Goal: Register for event/course

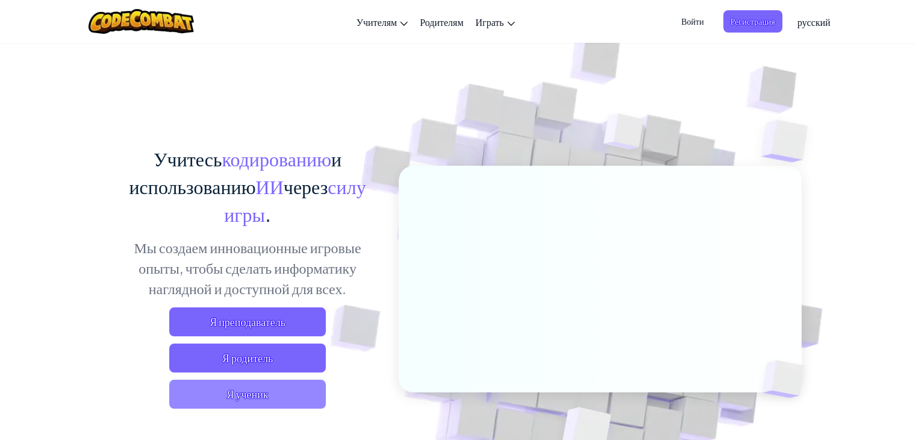
click at [256, 388] on font "Я ученик" at bounding box center [247, 394] width 42 height 14
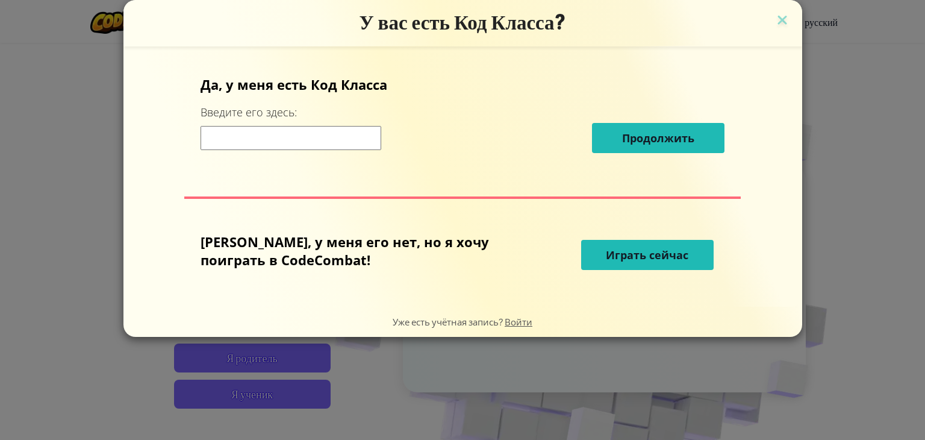
click at [315, 134] on input at bounding box center [291, 138] width 181 height 24
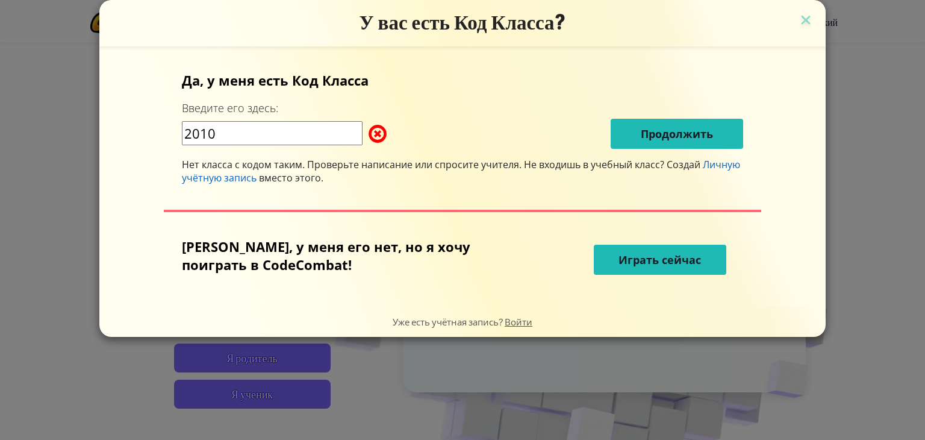
click at [369, 128] on span at bounding box center [369, 134] width 0 height 24
click at [369, 131] on span at bounding box center [369, 134] width 0 height 24
click at [326, 133] on input "2010" at bounding box center [272, 133] width 181 height 24
type input "2"
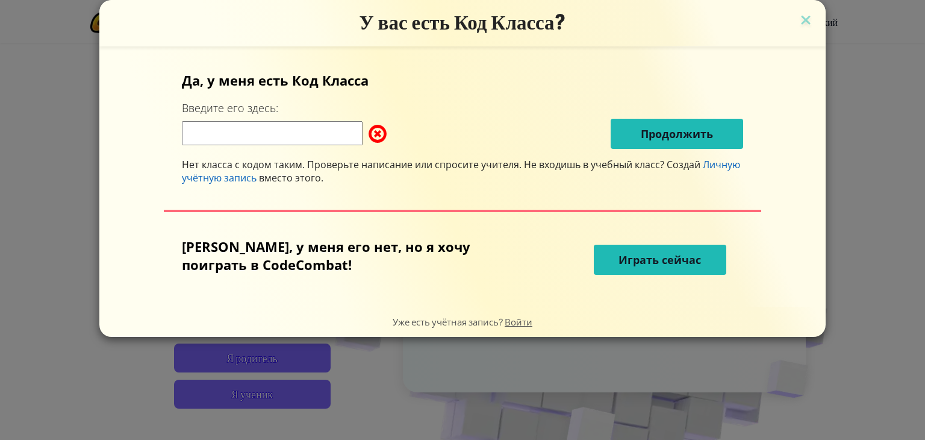
click at [614, 255] on button "Играть сейчас" at bounding box center [660, 259] width 132 height 30
click at [621, 255] on font "Играть сейчас" at bounding box center [659, 259] width 82 height 14
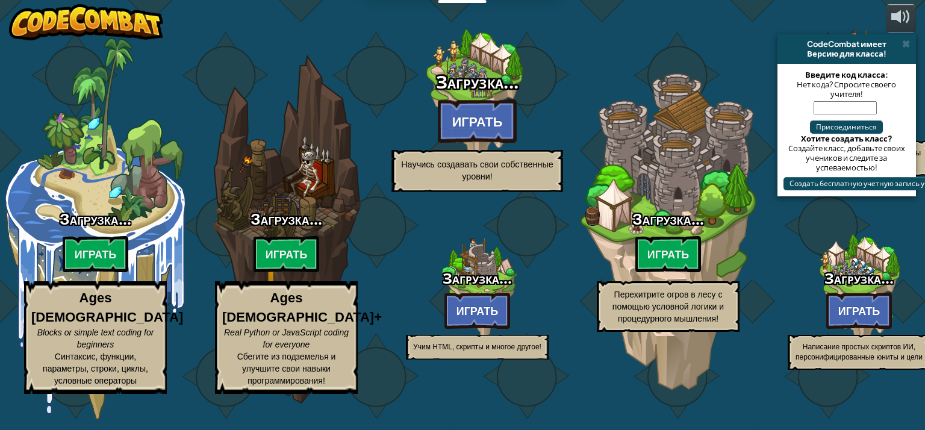
select select "ru"
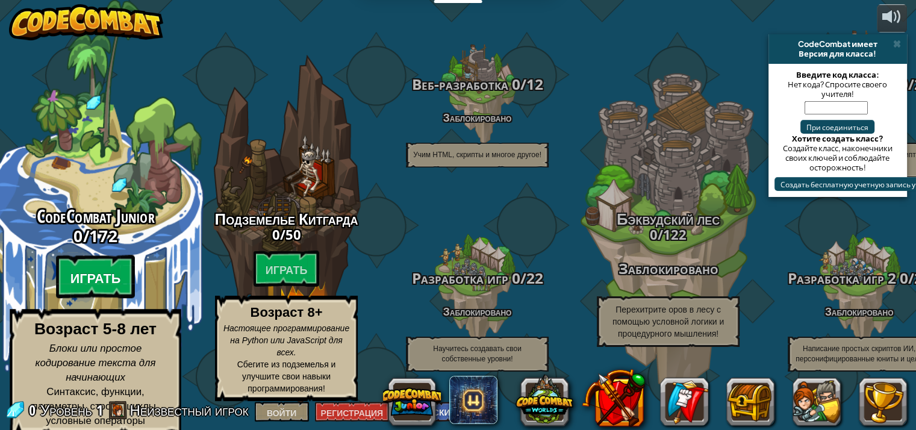
click at [114, 276] on font "Играть" at bounding box center [95, 278] width 51 height 18
select select "ru"
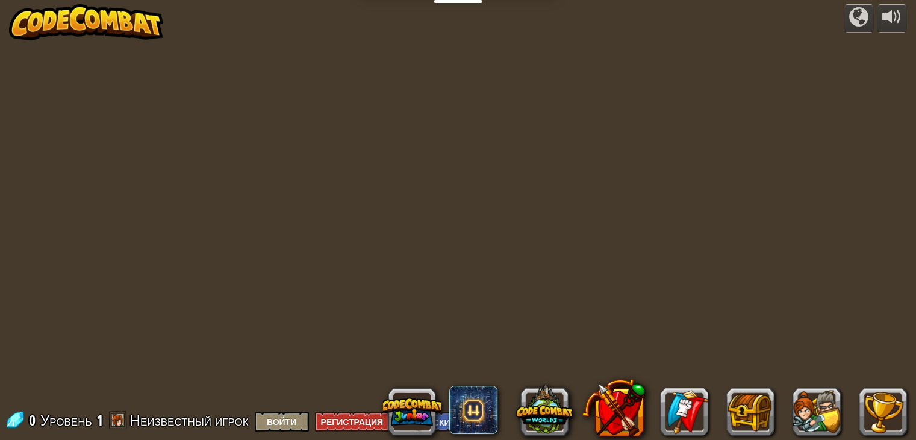
select select "ru"
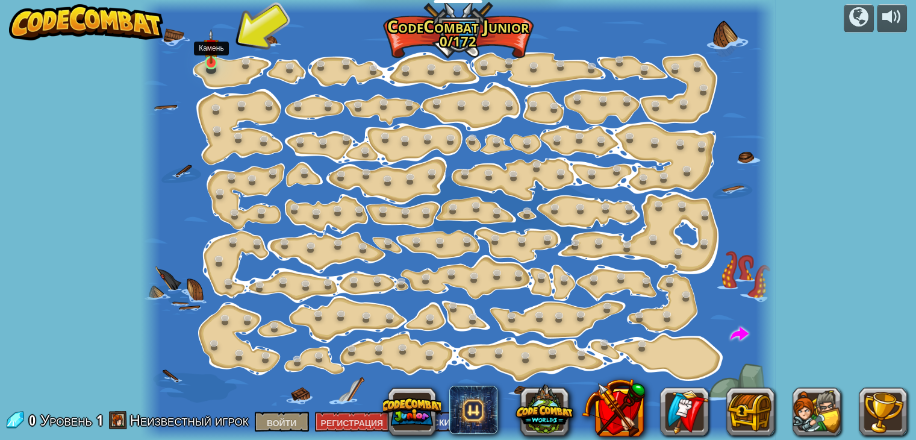
click at [219, 58] on img at bounding box center [212, 47] width 16 height 36
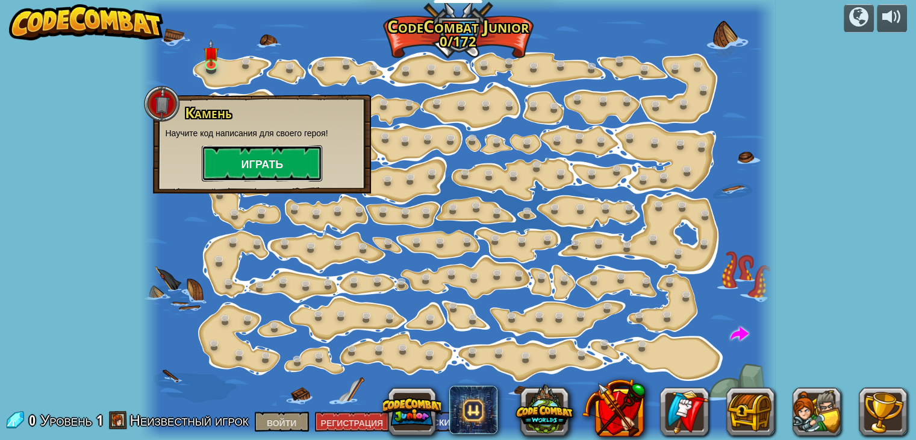
click at [223, 160] on button "Играть" at bounding box center [262, 163] width 120 height 36
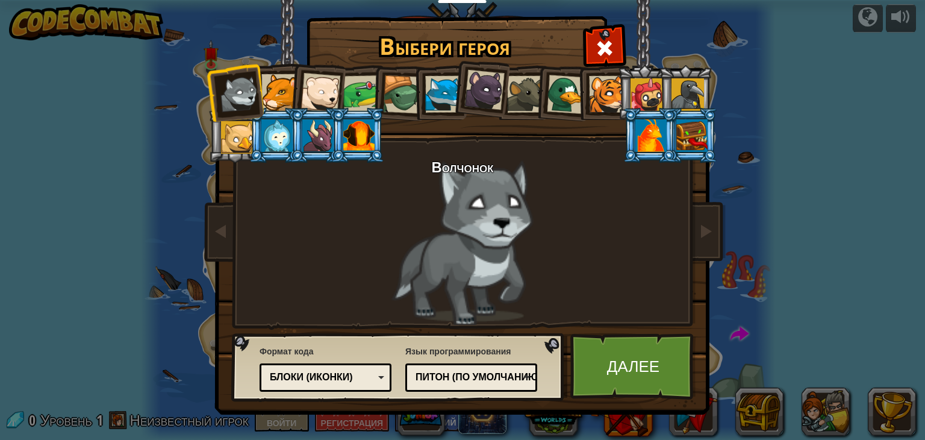
click at [599, 96] on div at bounding box center [607, 94] width 37 height 37
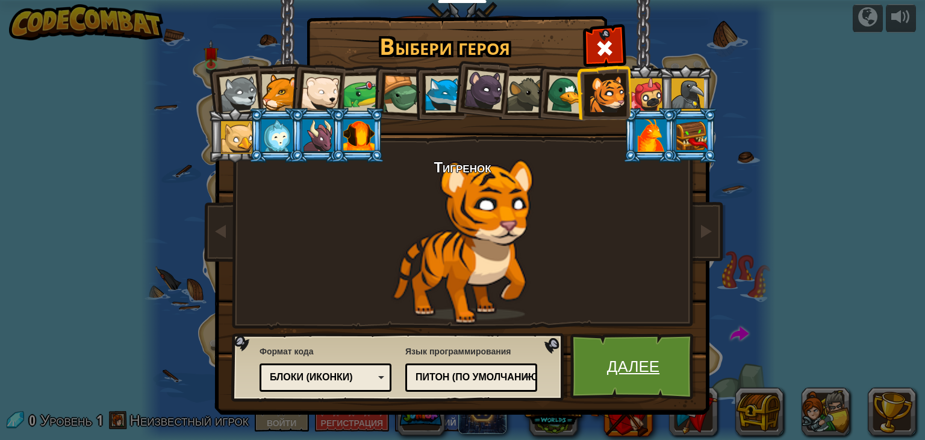
click at [612, 352] on link "Далее" at bounding box center [633, 366] width 126 height 66
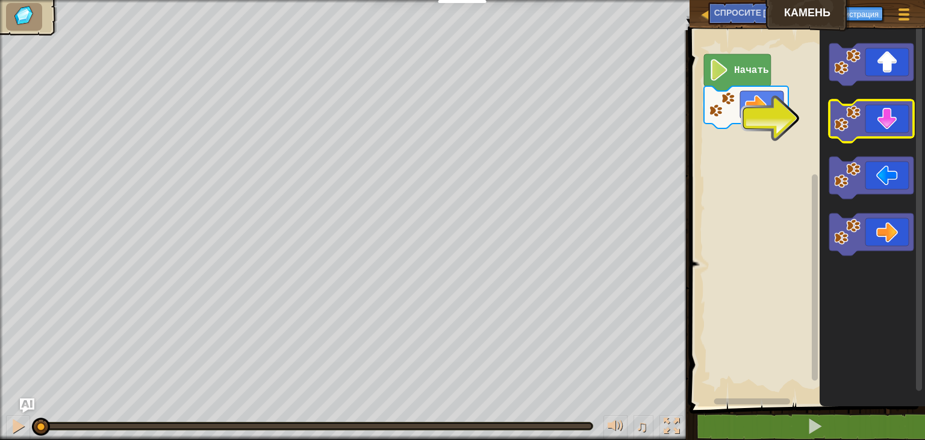
click at [880, 104] on icon "Рабочая область Блочно" at bounding box center [871, 121] width 84 height 42
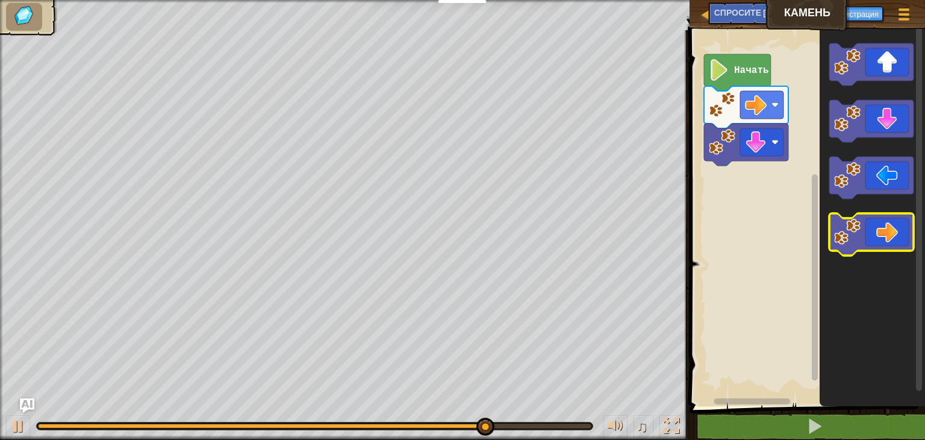
click at [890, 229] on icon "Рабочая область Блочно" at bounding box center [871, 234] width 84 height 42
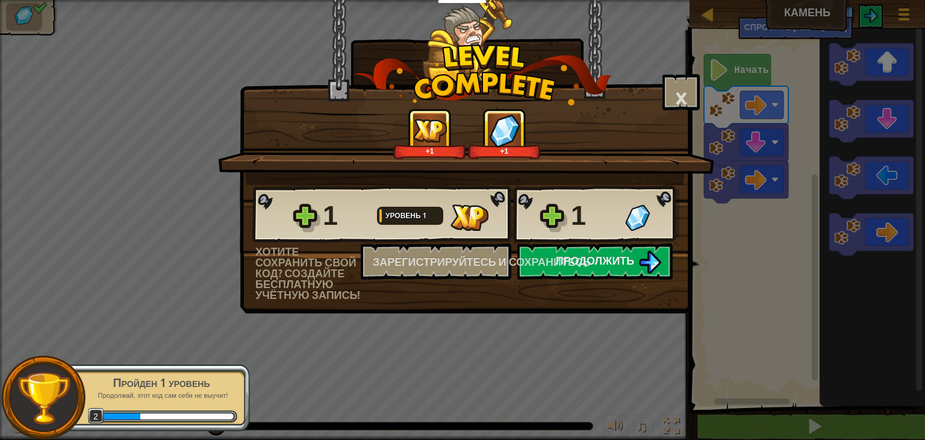
click at [594, 308] on div "× Насколько интересным был этот уровень? +1 +1 Сетчатые сплайны... 1 Уровень 1 …" at bounding box center [466, 156] width 452 height 313
click at [602, 257] on font "Продолжить" at bounding box center [595, 260] width 79 height 15
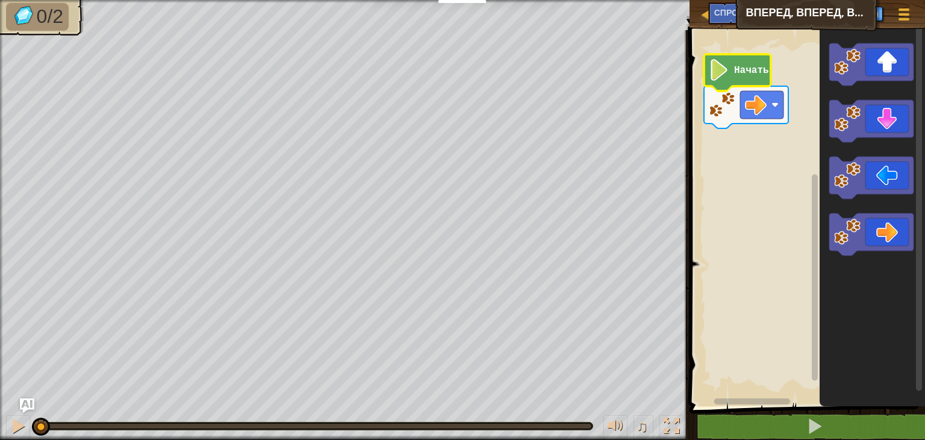
click at [748, 75] on text "Начать" at bounding box center [751, 70] width 35 height 11
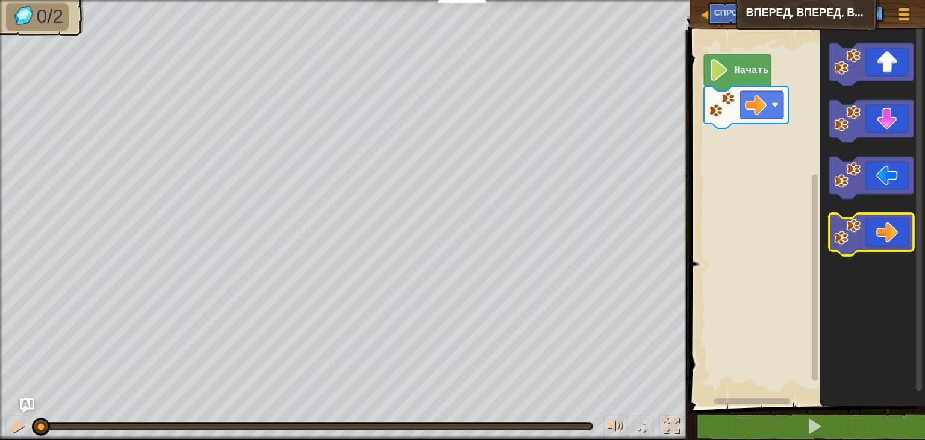
click at [906, 230] on icon "Рабочая область Блочно" at bounding box center [871, 234] width 84 height 42
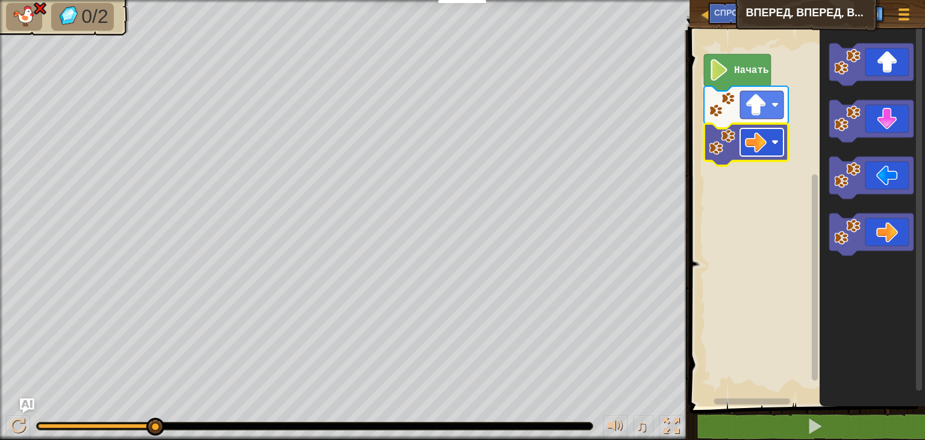
click at [755, 143] on image "Рабочая область Блочно" at bounding box center [756, 142] width 22 height 22
click at [754, 135] on image "Рабочая область Блочно" at bounding box center [756, 142] width 22 height 22
click at [767, 136] on rect "Рабочая область Блочно" at bounding box center [761, 142] width 43 height 28
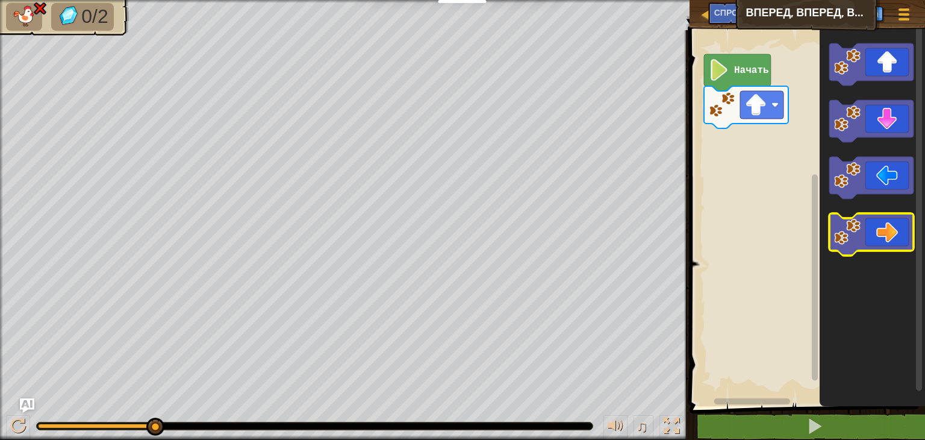
click at [889, 237] on icon "Рабочая область Блочно" at bounding box center [871, 234] width 84 height 42
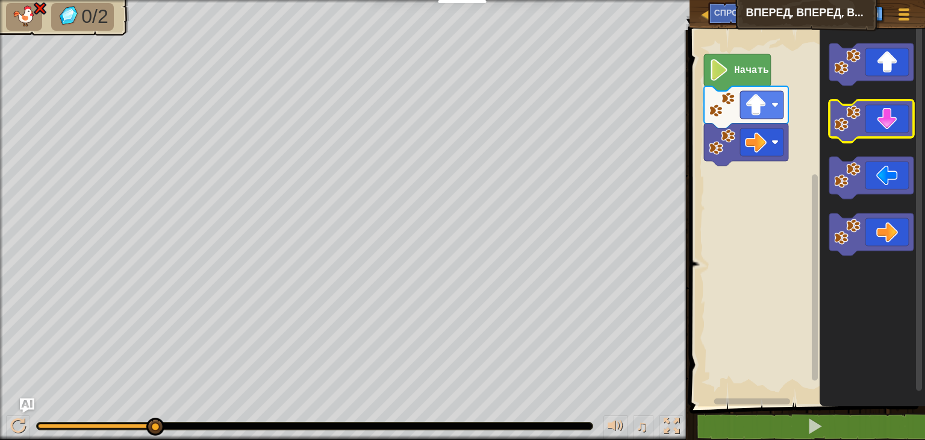
click at [880, 126] on icon "Рабочая область Блочно" at bounding box center [871, 121] width 84 height 42
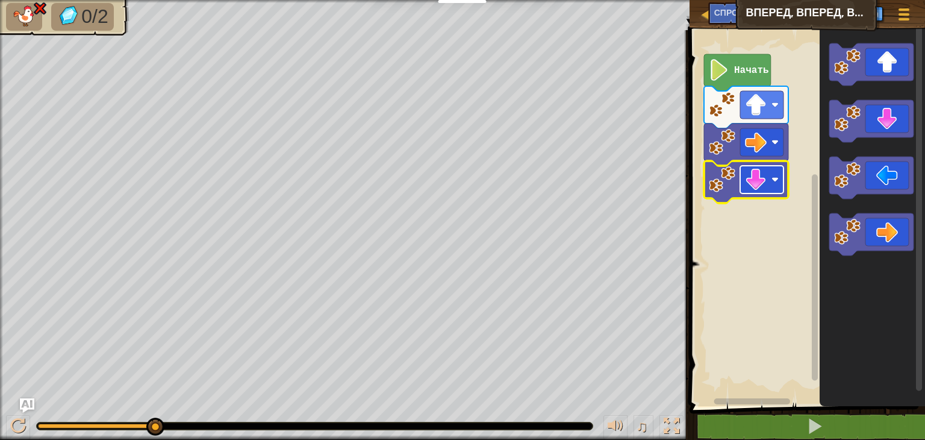
click at [765, 193] on rect "Рабочая область Блочно" at bounding box center [761, 180] width 43 height 28
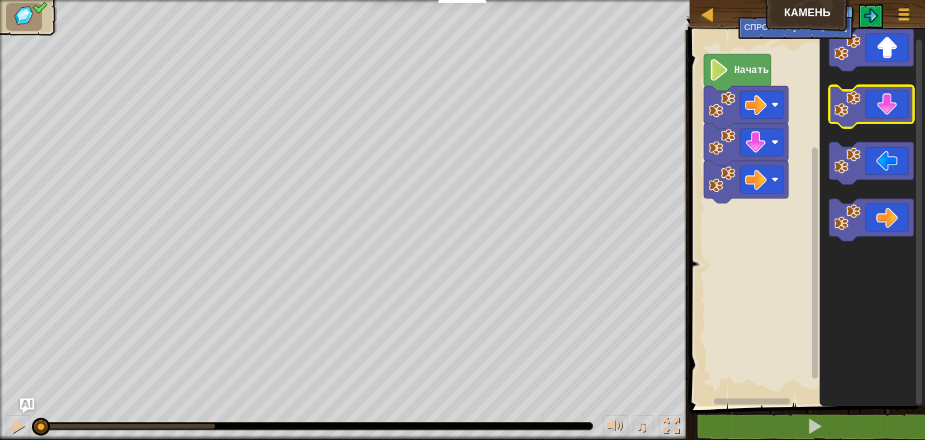
click at [873, 103] on g "Рабочая область Блочно" at bounding box center [871, 135] width 84 height 212
click at [873, 103] on icon "Рабочая область Блочно" at bounding box center [871, 107] width 84 height 42
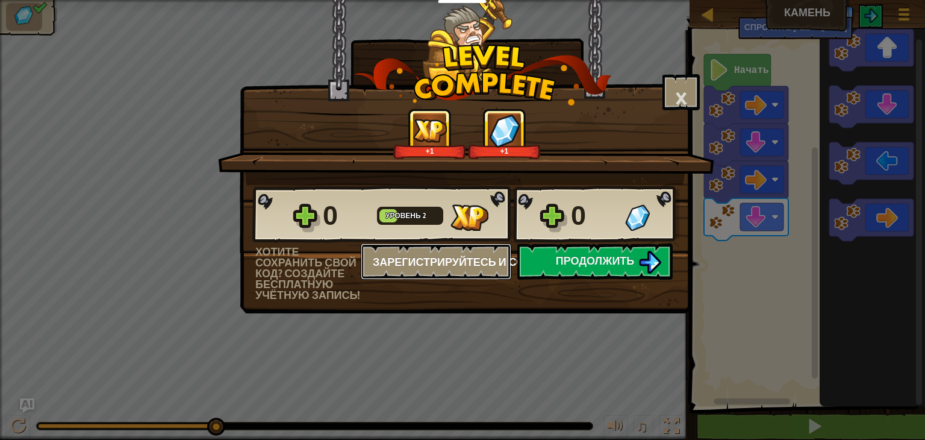
click at [574, 255] on font "Зарегистрируйтесь и сохранитесь" at bounding box center [482, 261] width 218 height 15
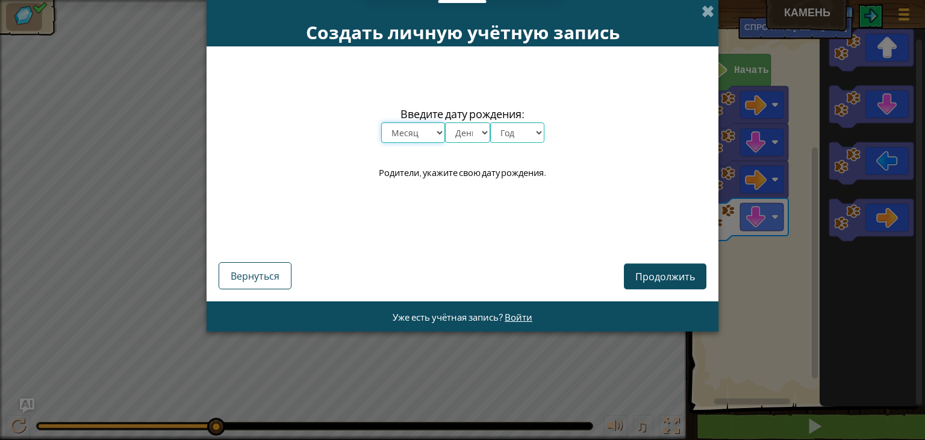
click at [420, 133] on select "Месяц январь февраль март апрель май июнь июль август сентябрь октябрь ноябрь д…" at bounding box center [413, 132] width 64 height 20
select select "6"
click at [381, 122] on select "Месяц январь февраль март апрель май июнь июль август сентябрь октябрь ноябрь д…" at bounding box center [413, 132] width 64 height 20
click at [421, 254] on div "Продолжить Вернуться" at bounding box center [463, 258] width 488 height 61
click at [465, 125] on select "День 1 2 3 4 5 6 7 8 9 10 11 12 13 14 15 16 17 18 19 20 21 22 23 24 25 26 27 28…" at bounding box center [467, 132] width 45 height 20
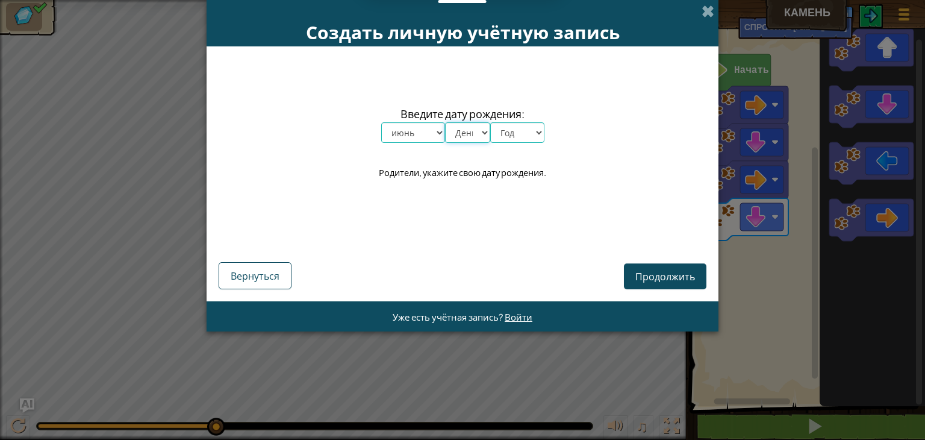
select select "7"
click at [445, 122] on select "День 1 2 3 4 5 6 7 8 9 10 11 12 13 14 15 16 17 18 19 20 21 22 23 24 25 26 27 28…" at bounding box center [467, 132] width 45 height 20
click at [515, 128] on select "Год 2025 2024 2023 2022 2021 2020 2019 2018 2017 2016 2015 2014 2013 2012 2011 …" at bounding box center [517, 132] width 54 height 20
select select "2010"
click at [490, 122] on select "Год 2025 2024 2023 2022 2021 2020 2019 2018 2017 2016 2015 2014 2013 2012 2011 …" at bounding box center [517, 132] width 54 height 20
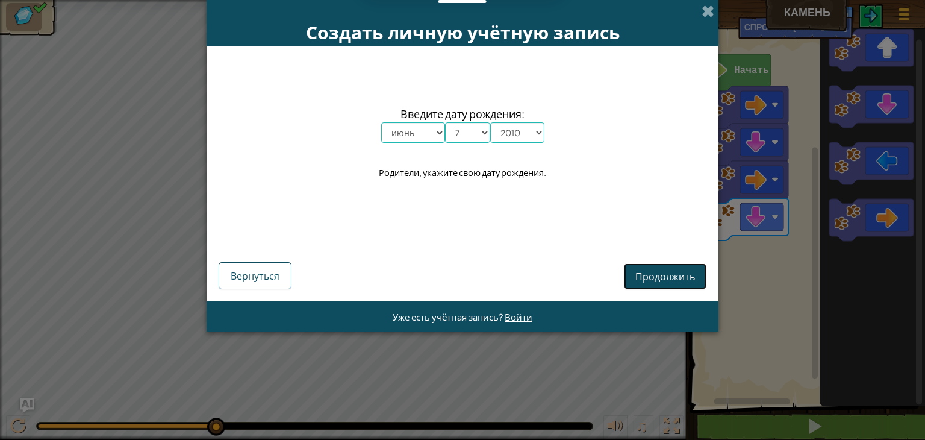
click at [652, 278] on font "Продолжить" at bounding box center [665, 276] width 60 height 13
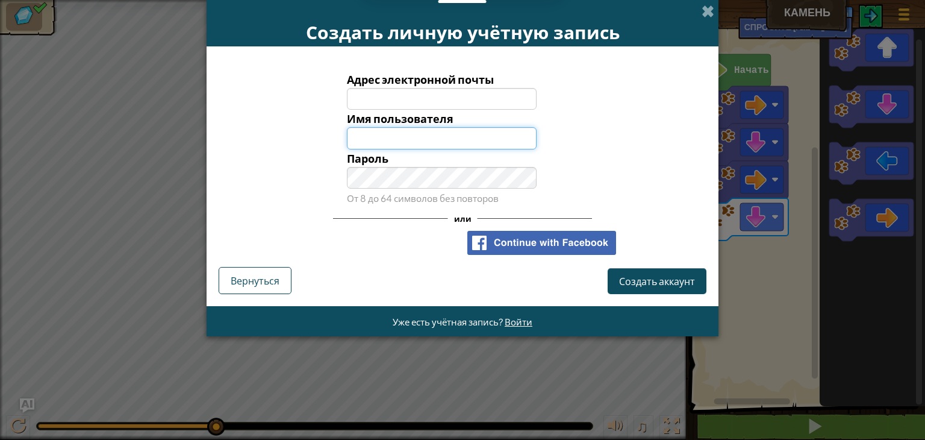
click at [438, 134] on input "Имя пользователя" at bounding box center [442, 138] width 190 height 22
type input "дилшода"
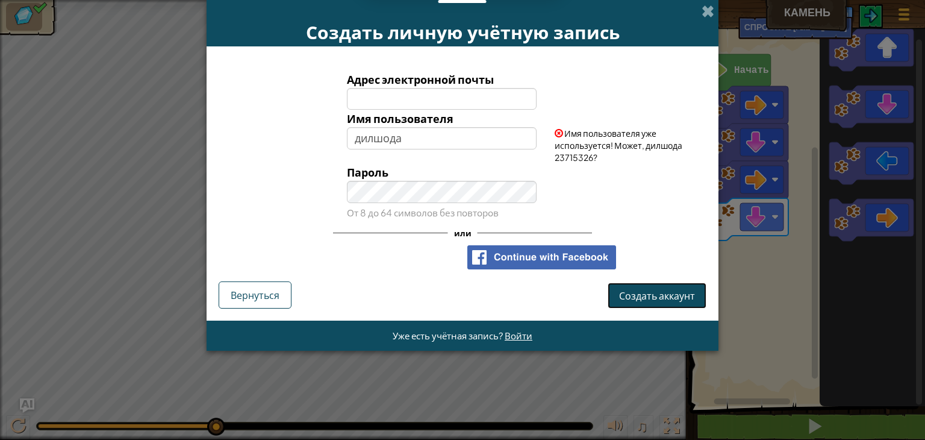
click at [638, 296] on font "Создать аккаунт" at bounding box center [657, 295] width 76 height 13
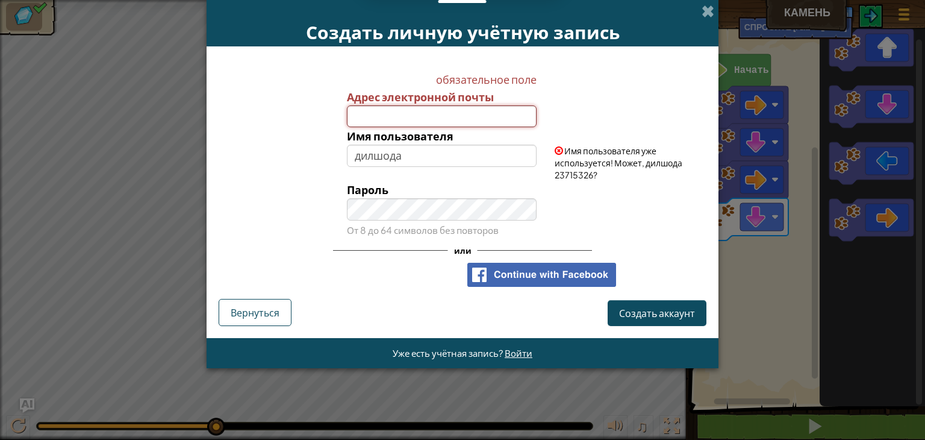
click at [450, 112] on input "Адрес электронной почты" at bounding box center [442, 116] width 190 height 22
click at [635, 311] on font "Создать аккаунт" at bounding box center [657, 312] width 76 height 13
type input "i"
click at [419, 114] on input "Адрес электронной почты" at bounding box center [442, 116] width 190 height 22
click at [636, 302] on button "Создать аккаунт" at bounding box center [657, 313] width 99 height 26
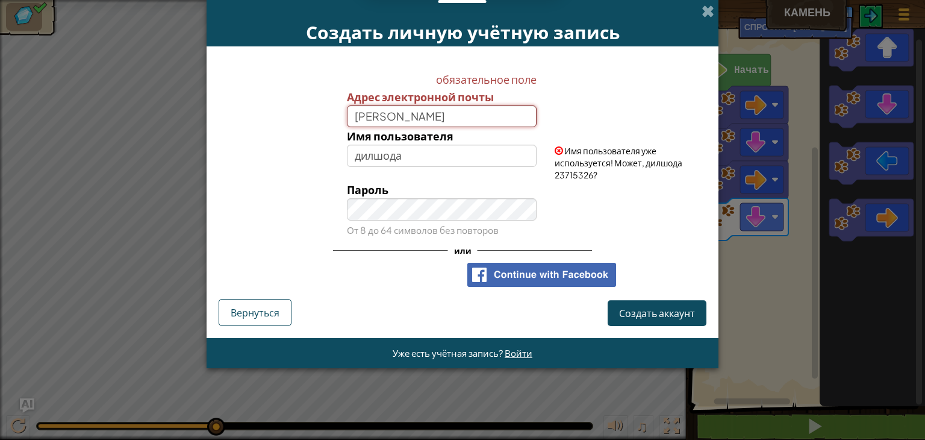
click at [458, 113] on input "[PERSON_NAME]" at bounding box center [442, 116] width 190 height 22
type input "X"
type input """
type input "2"
type input "@"
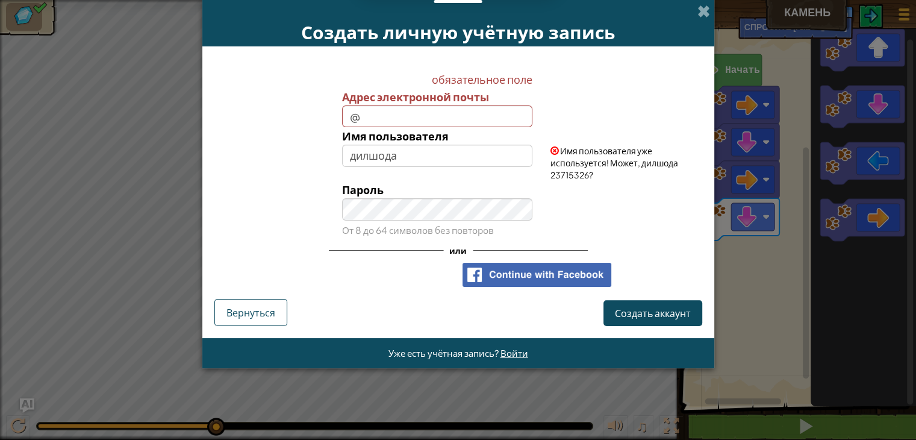
select select "ru"
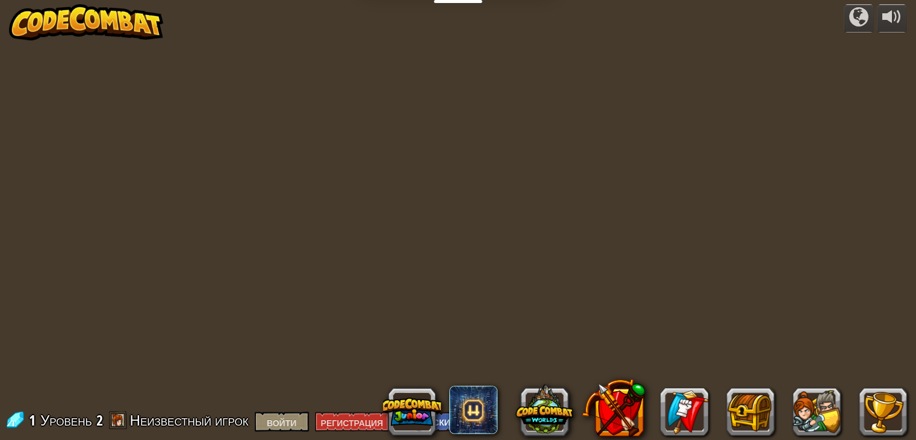
select select "ru"
